Goal: Communication & Community: Answer question/provide support

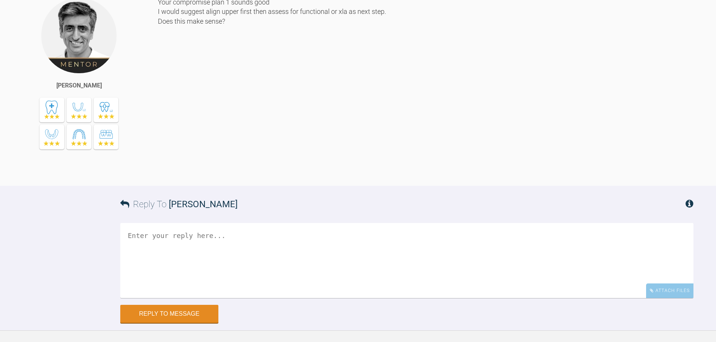
scroll to position [484, 0]
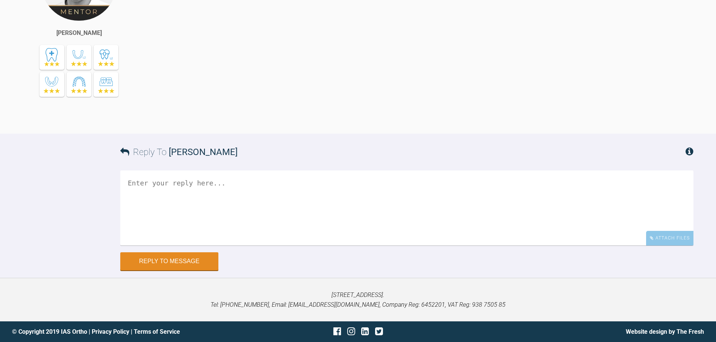
scroll to position [2769, 0]
click at [667, 238] on div "Attach Files" at bounding box center [669, 238] width 47 height 15
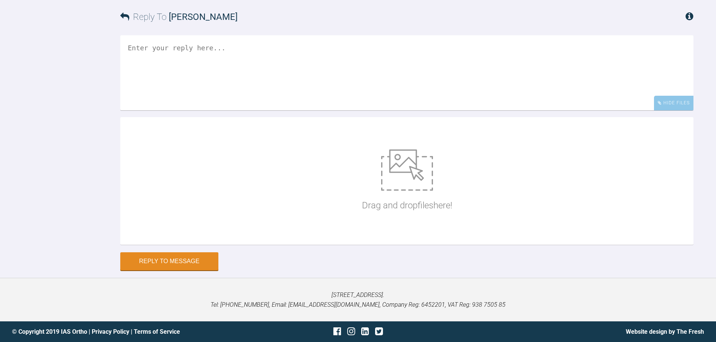
scroll to position [2904, 0]
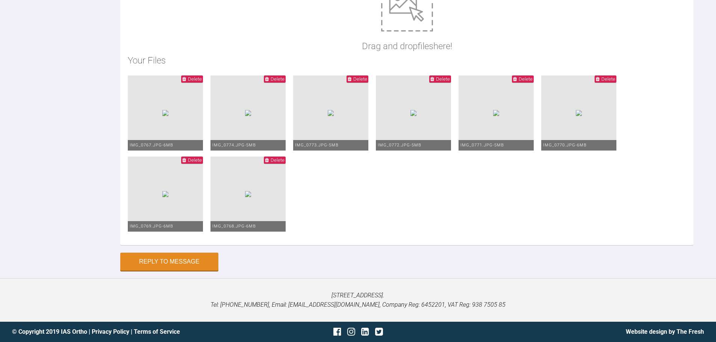
type textarea "Hi [PERSON_NAME], This is [PERSON_NAME] [DATE]. Don't know what happened the la…"
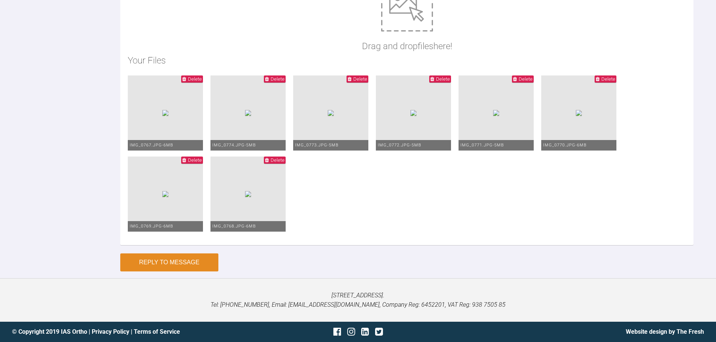
click at [173, 257] on button "Reply to Message" at bounding box center [169, 263] width 98 height 18
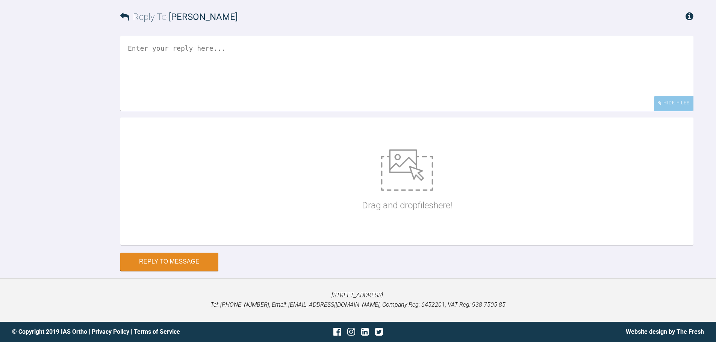
scroll to position [2944, 0]
